Goal: Communication & Community: Ask a question

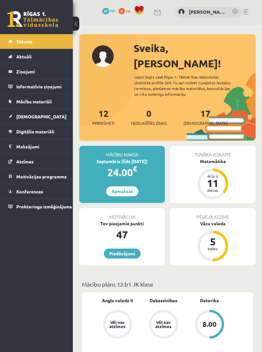
click at [235, 11] on link at bounding box center [235, 12] width 6 height 6
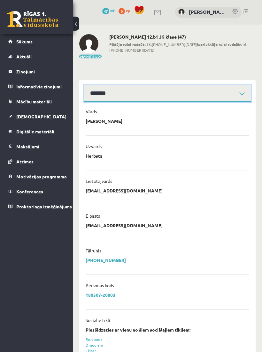
click at [225, 91] on select "**********" at bounding box center [167, 94] width 167 height 18
click at [44, 90] on legend "Informatīvie ziņojumi 0" at bounding box center [40, 86] width 48 height 15
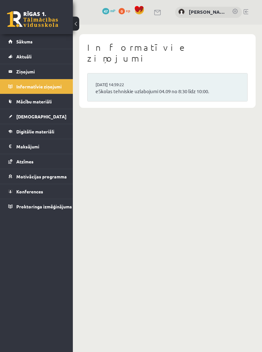
click at [165, 75] on li "03.09.2025 14:59:22 eSkolas tehniskie uzlabojumi 04.09 no 8:30 līdz 10:00." at bounding box center [166, 87] width 159 height 28
click at [179, 88] on link "eSkolas tehniskie uzlabojumi 04.09 no 8:30 līdz 10:00." at bounding box center [167, 91] width 144 height 7
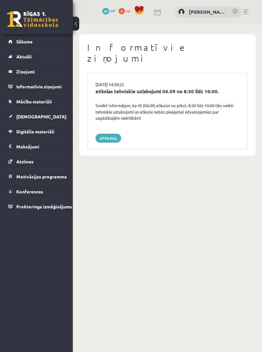
click at [42, 85] on legend "Informatīvie ziņojumi 0" at bounding box center [40, 86] width 48 height 15
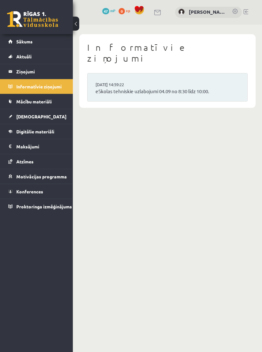
click at [31, 72] on legend "Ziņojumi 0" at bounding box center [40, 71] width 48 height 15
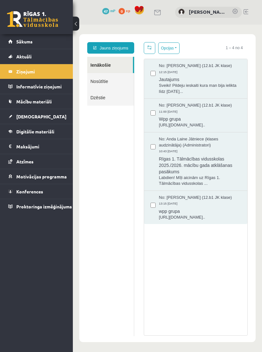
click at [201, 148] on span "No: Anda Laine Jātniece (klases audzinātāja) (Administratori)" at bounding box center [200, 142] width 82 height 12
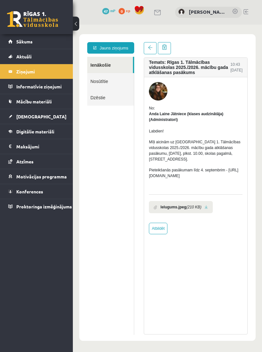
click at [117, 50] on link "Jauns ziņojums" at bounding box center [110, 47] width 47 height 11
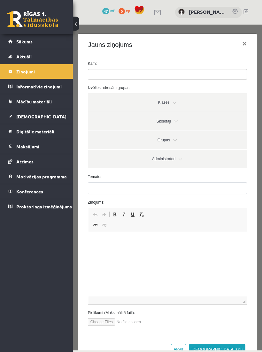
click at [166, 107] on link "Klases" at bounding box center [167, 102] width 159 height 18
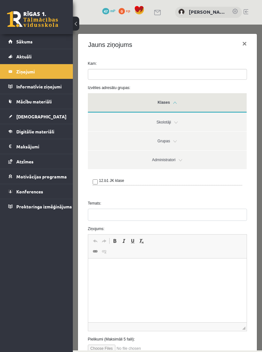
click at [172, 105] on link "Klases" at bounding box center [167, 102] width 159 height 19
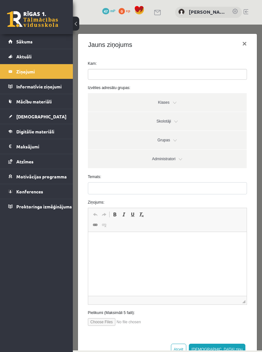
click at [172, 122] on link "Skolotāji" at bounding box center [167, 121] width 159 height 18
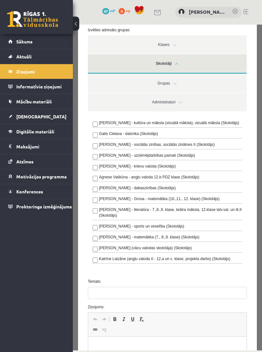
scroll to position [59, 0]
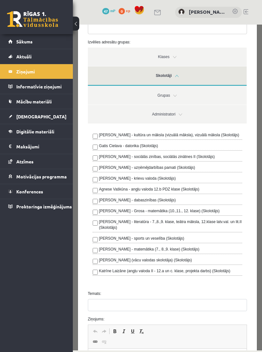
click at [171, 80] on link "Skolotāji" at bounding box center [167, 75] width 159 height 19
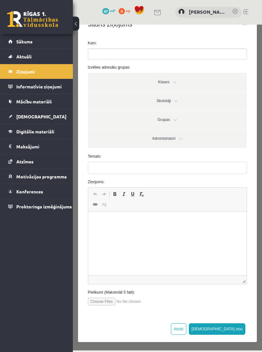
scroll to position [11, 0]
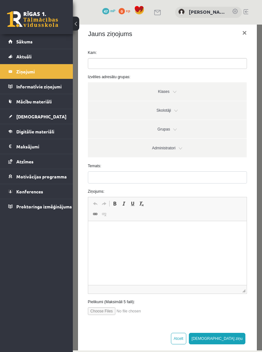
click at [166, 148] on link "Administratori" at bounding box center [167, 148] width 159 height 18
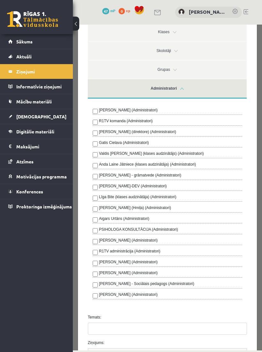
scroll to position [74, 0]
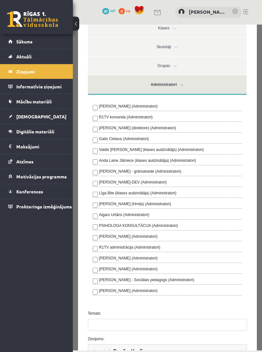
click at [140, 162] on label "Anda Laine Jātniece (klases audzinātāja) (Administratori)" at bounding box center [147, 161] width 97 height 6
click at [169, 94] on link "Administratori" at bounding box center [167, 84] width 159 height 19
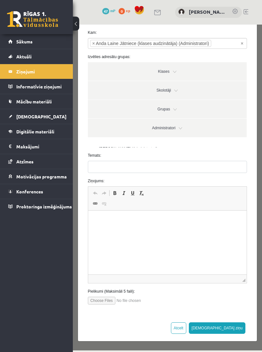
scroll to position [19, 0]
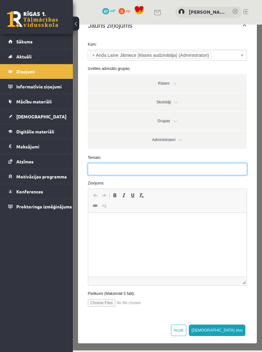
click at [109, 175] on input "Temats:" at bounding box center [167, 169] width 159 height 12
click at [104, 174] on input "****" at bounding box center [167, 169] width 159 height 12
type input "*****"
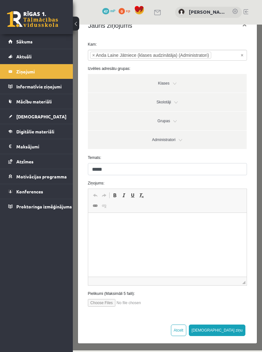
click at [119, 230] on html at bounding box center [167, 222] width 158 height 19
click at [120, 217] on html "*" at bounding box center [167, 222] width 158 height 19
click at [118, 225] on p "*" at bounding box center [166, 222] width 145 height 6
click at [244, 92] on link "Klases" at bounding box center [167, 83] width 159 height 18
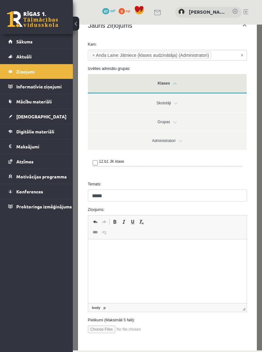
click at [181, 90] on link "Klases" at bounding box center [167, 83] width 159 height 19
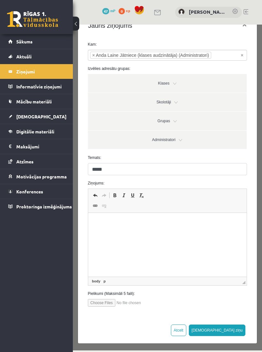
click at [193, 232] on html at bounding box center [167, 222] width 158 height 19
click at [162, 232] on html at bounding box center [167, 222] width 158 height 19
click at [28, 172] on link "Motivācijas programma" at bounding box center [36, 176] width 56 height 15
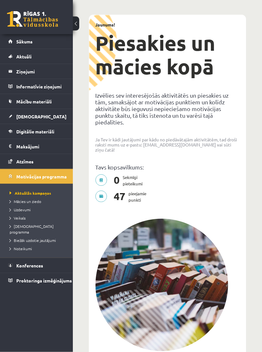
scroll to position [31, 0]
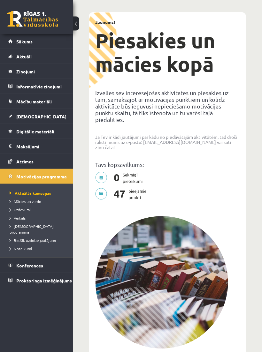
click at [33, 86] on legend "Informatīvie ziņojumi 0" at bounding box center [40, 86] width 48 height 15
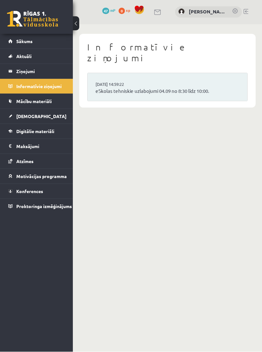
click at [20, 63] on link "Aktuāli" at bounding box center [36, 56] width 56 height 15
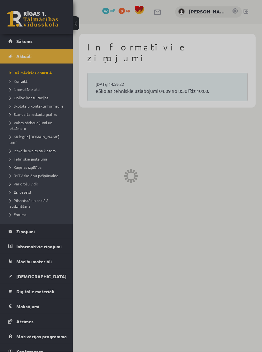
scroll to position [0, 0]
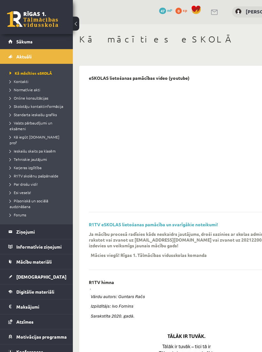
click at [18, 59] on link "Aktuāli" at bounding box center [36, 56] width 56 height 15
click at [13, 224] on link "Ziņojumi 0" at bounding box center [36, 231] width 56 height 15
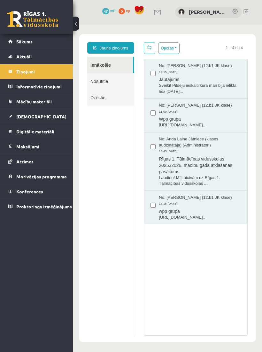
click at [118, 49] on link "Jauns ziņojums" at bounding box center [110, 47] width 47 height 11
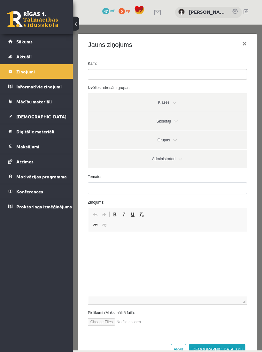
click at [177, 160] on link "Administratori" at bounding box center [167, 159] width 159 height 18
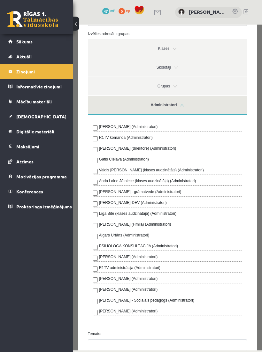
scroll to position [55, 0]
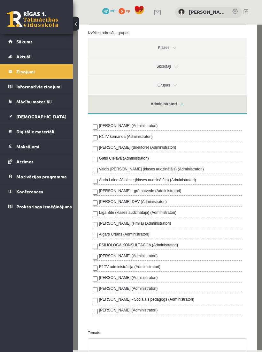
click at [173, 180] on label "Anda Laine Jātniece (klases audzinātāja) (Administratori)" at bounding box center [147, 180] width 97 height 6
click at [170, 114] on link "Administratori" at bounding box center [167, 104] width 159 height 19
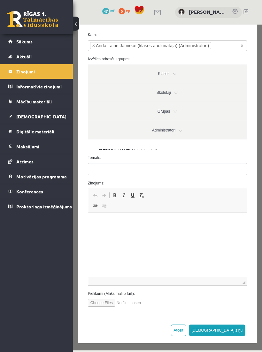
scroll to position [19, 0]
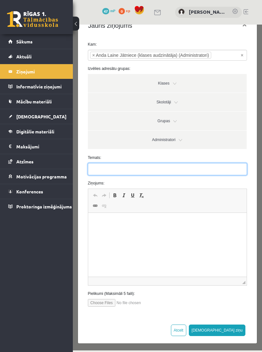
click at [137, 175] on input "Temats:" at bounding box center [167, 169] width 159 height 12
type input "*****"
click at [130, 175] on input "*****" at bounding box center [167, 169] width 159 height 12
type input "*****"
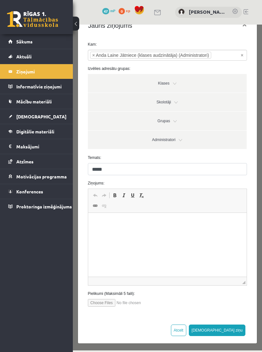
click at [136, 232] on html at bounding box center [167, 222] width 158 height 19
click at [120, 232] on html at bounding box center [167, 222] width 158 height 19
